Goal: Transaction & Acquisition: Book appointment/travel/reservation

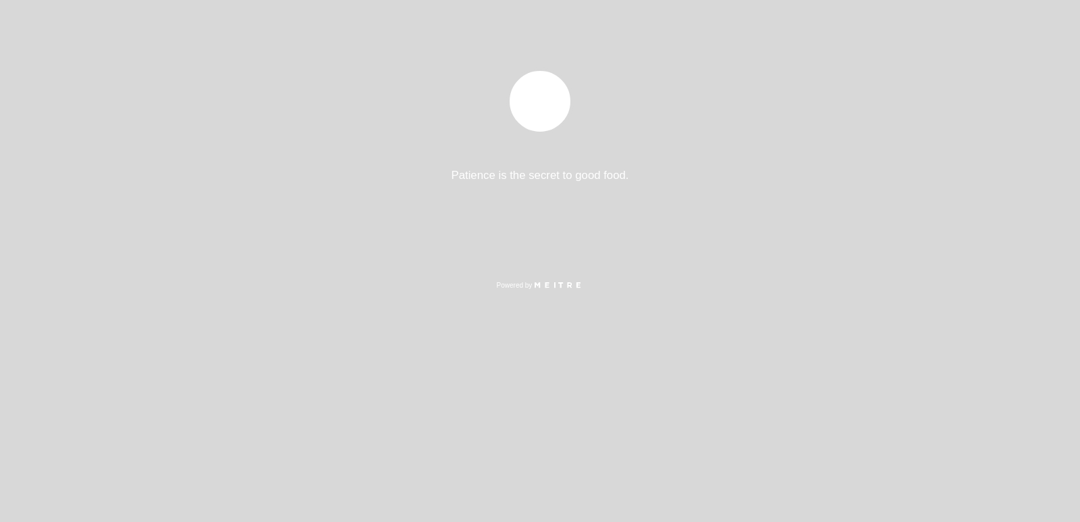
select select "es"
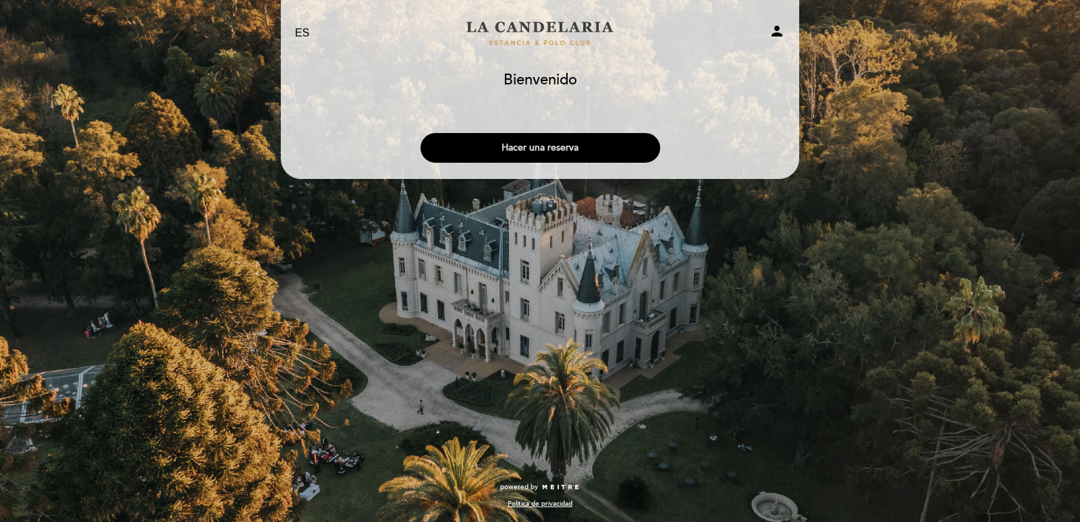
click at [564, 147] on button "Hacer una reserva" at bounding box center [540, 148] width 240 height 30
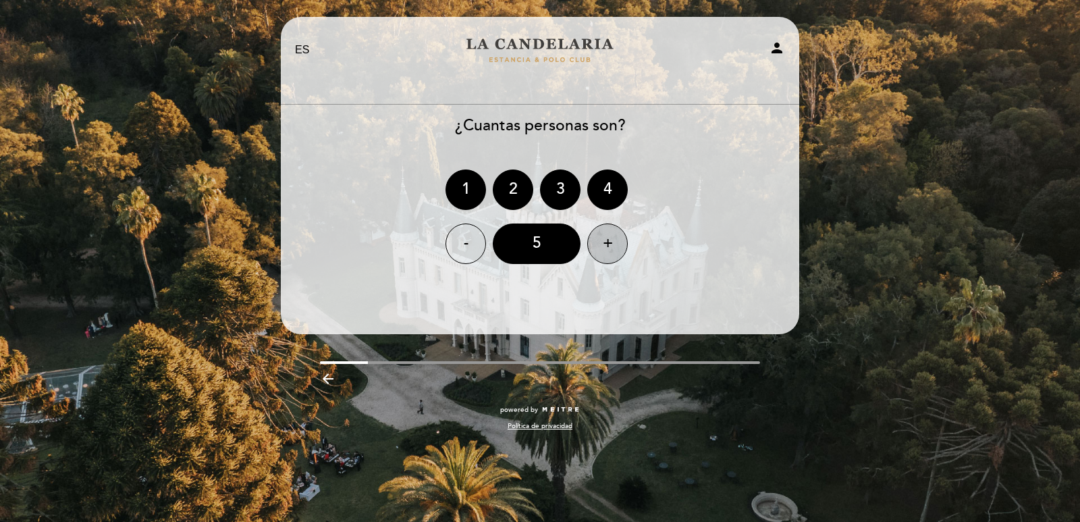
click at [609, 249] on div "+" at bounding box center [607, 243] width 40 height 40
click at [558, 235] on div "6" at bounding box center [537, 243] width 88 height 40
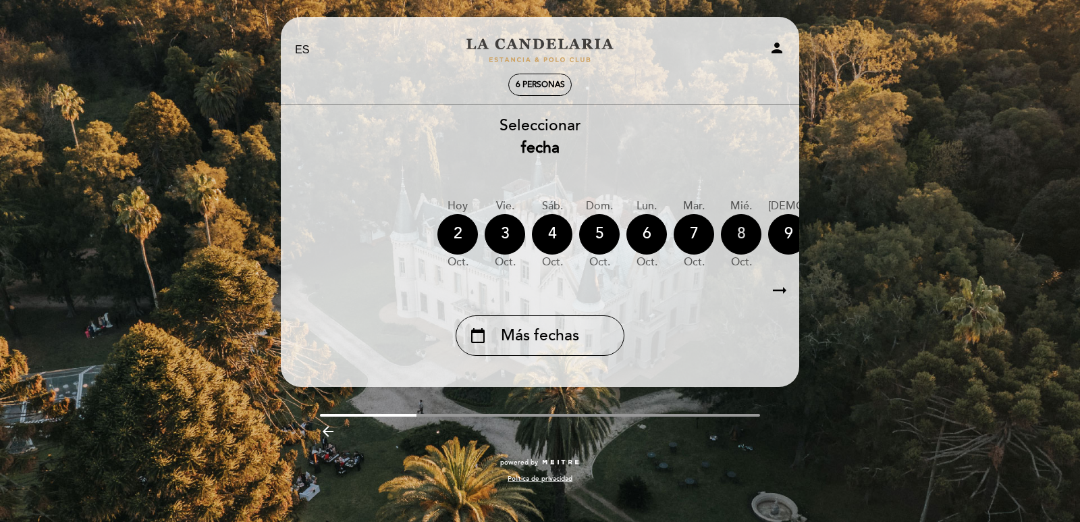
click at [742, 235] on div "8" at bounding box center [741, 234] width 40 height 40
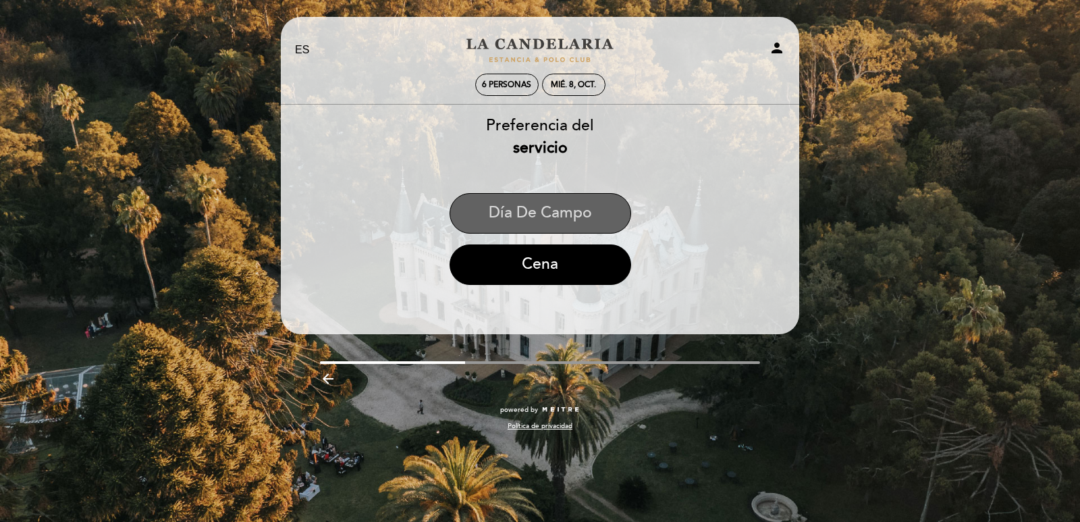
click at [540, 215] on button "Día de Campo" at bounding box center [540, 213] width 182 height 40
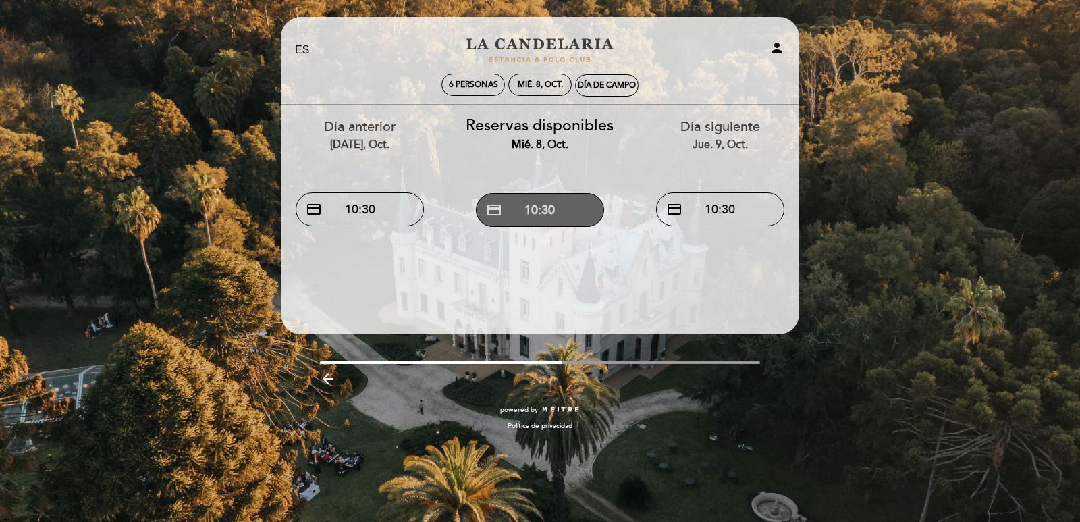
click at [541, 207] on button "credit_card 10:30" at bounding box center [540, 210] width 128 height 34
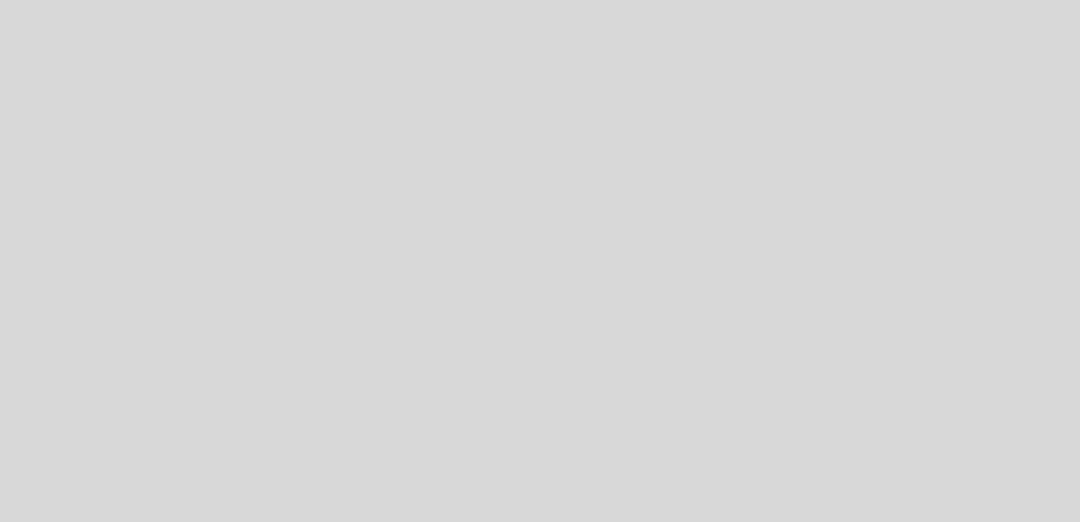
select select "es"
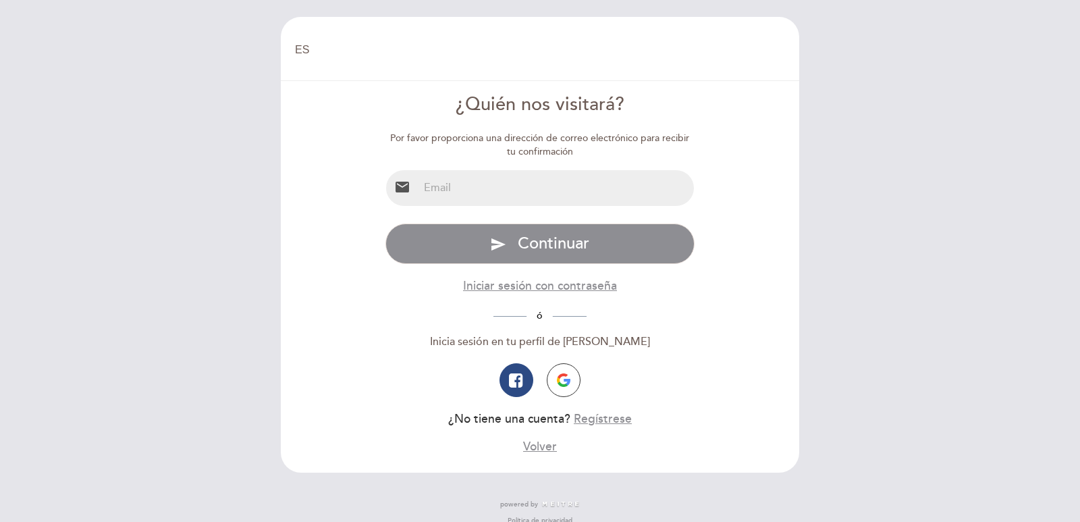
click at [574, 186] on input "email" at bounding box center [556, 188] width 276 height 36
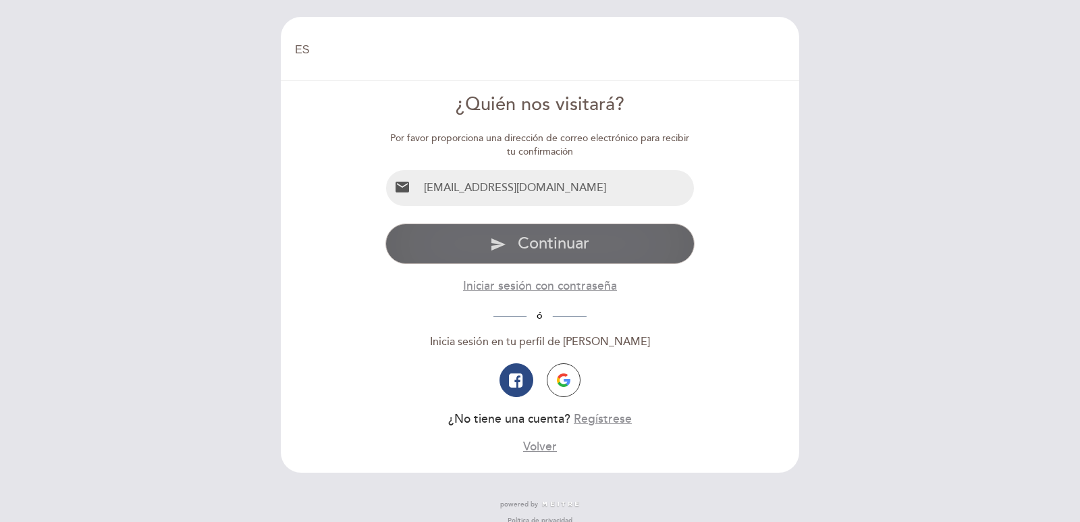
type input "[EMAIL_ADDRESS][DOMAIN_NAME]"
click at [546, 248] on span "Continuar" at bounding box center [554, 243] width 72 height 20
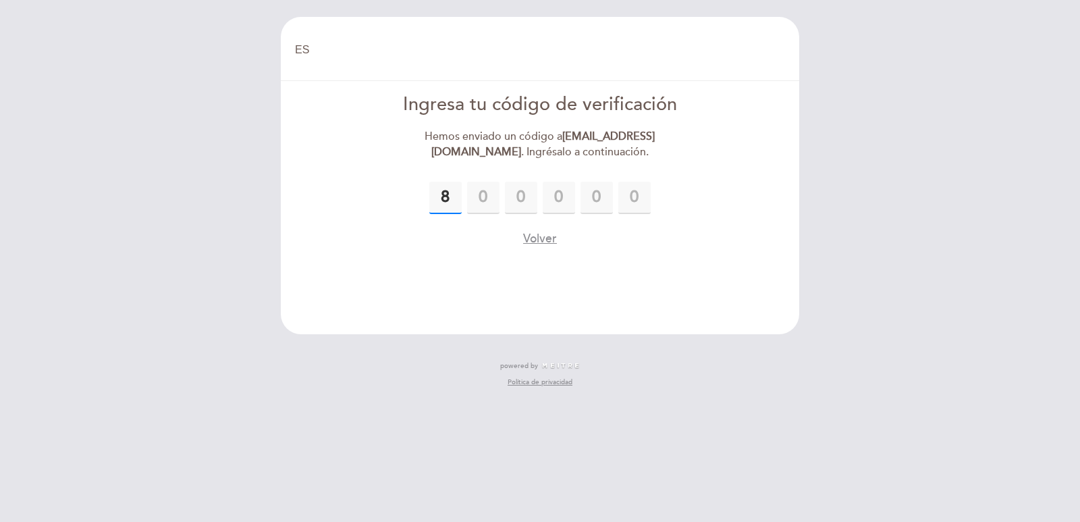
type input "8"
type input "4"
type input "9"
type input "6"
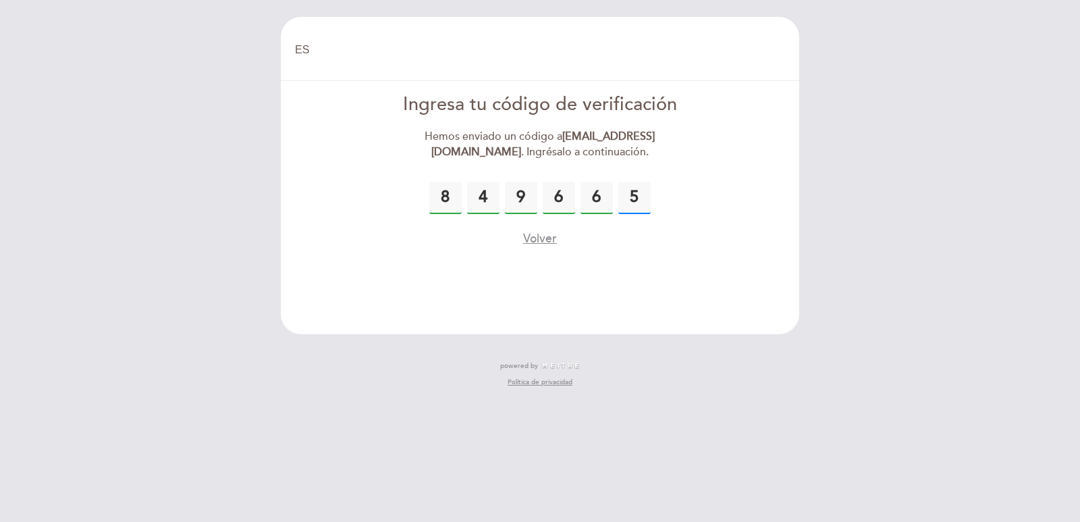
type input "5"
